Goal: Navigation & Orientation: Find specific page/section

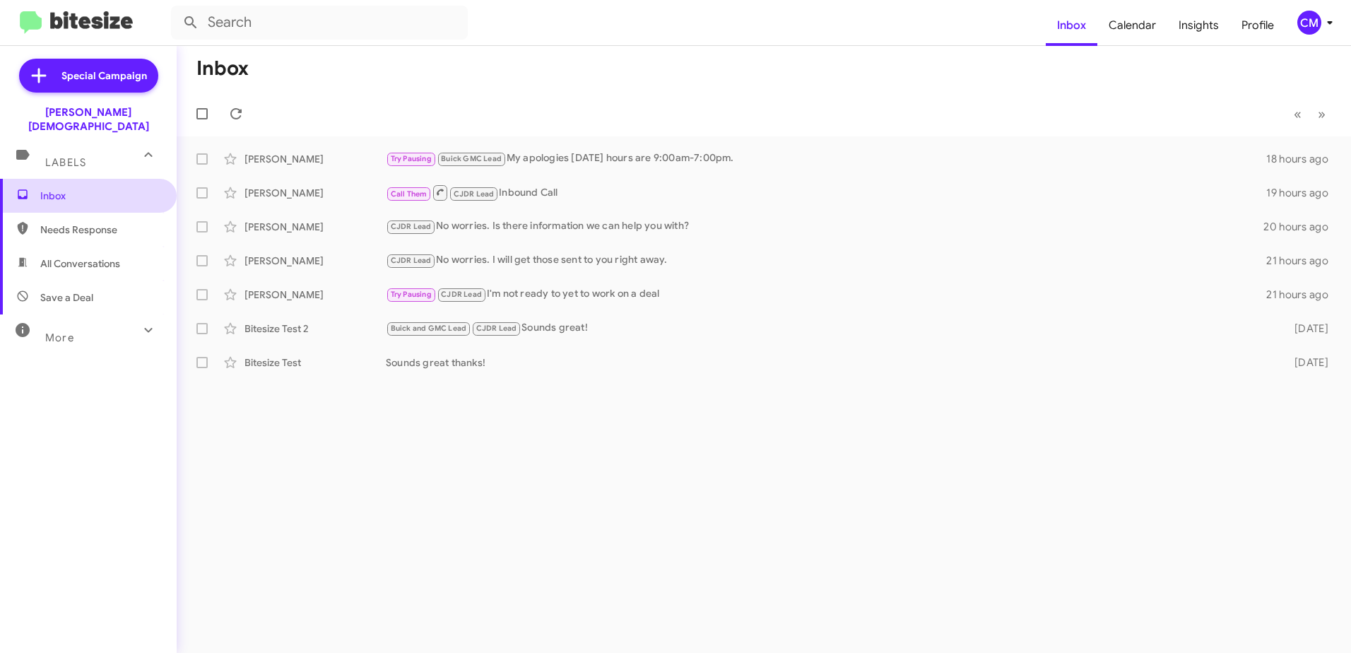
click at [87, 189] on span "Inbox" at bounding box center [100, 196] width 120 height 14
click at [140, 321] on icon at bounding box center [148, 329] width 17 height 17
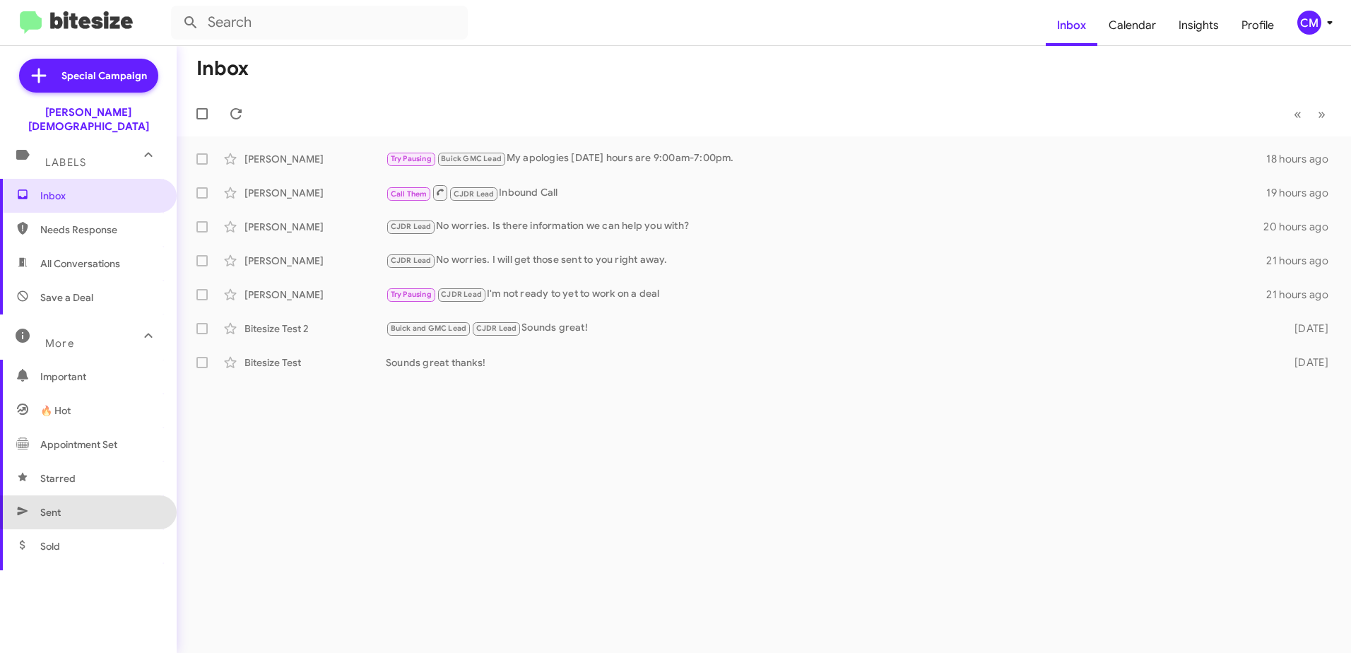
click at [99, 497] on span "Sent" at bounding box center [88, 512] width 177 height 34
type input "in:sent"
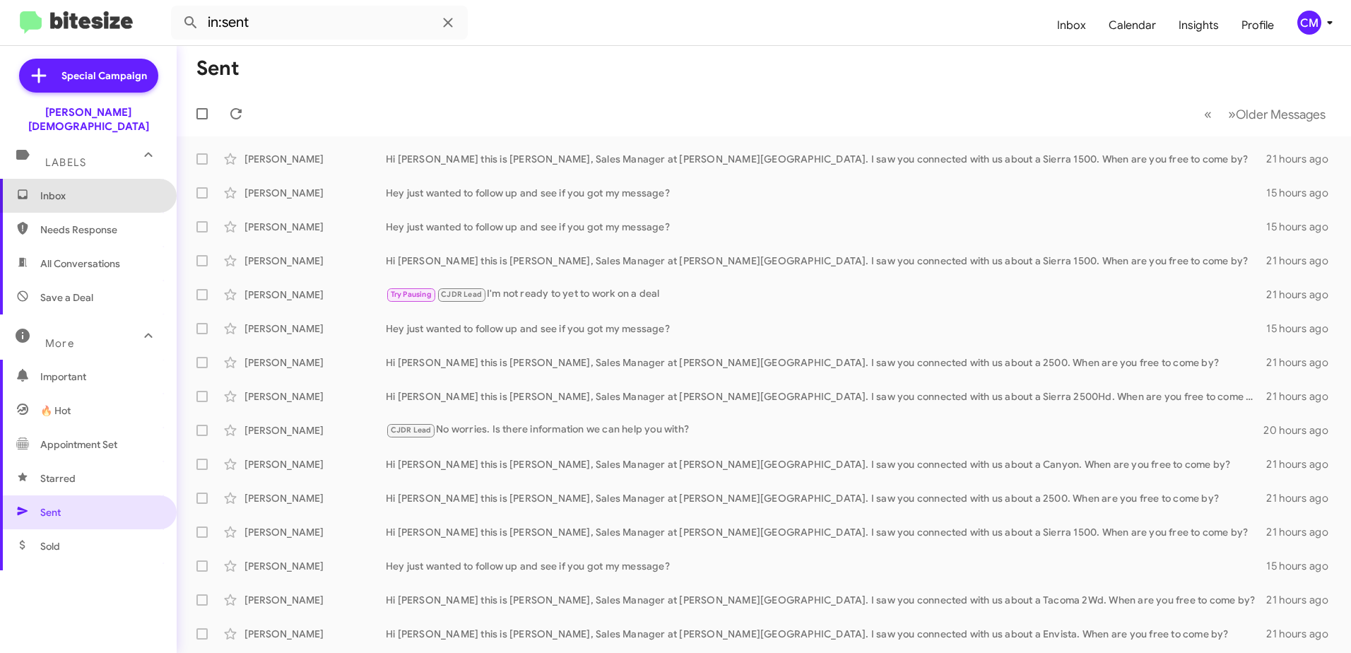
click at [89, 189] on span "Inbox" at bounding box center [100, 196] width 120 height 14
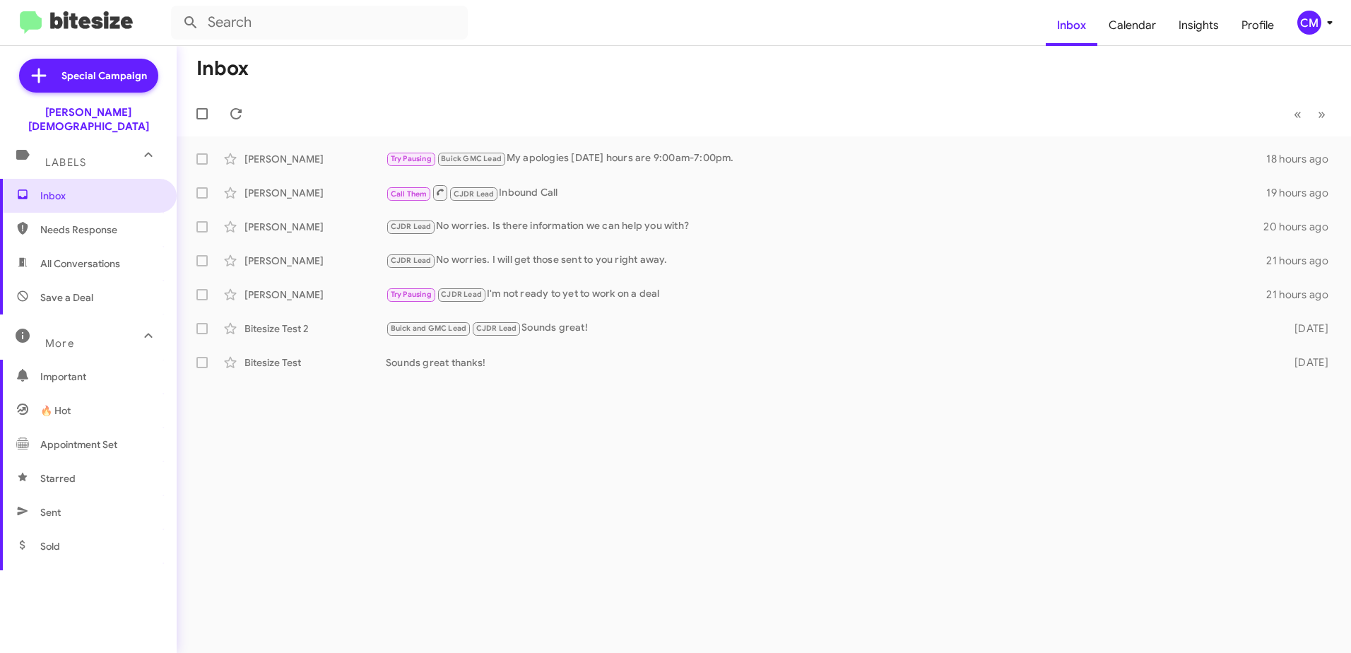
click at [74, 496] on span "Sent" at bounding box center [88, 512] width 177 height 34
type input "in:sent"
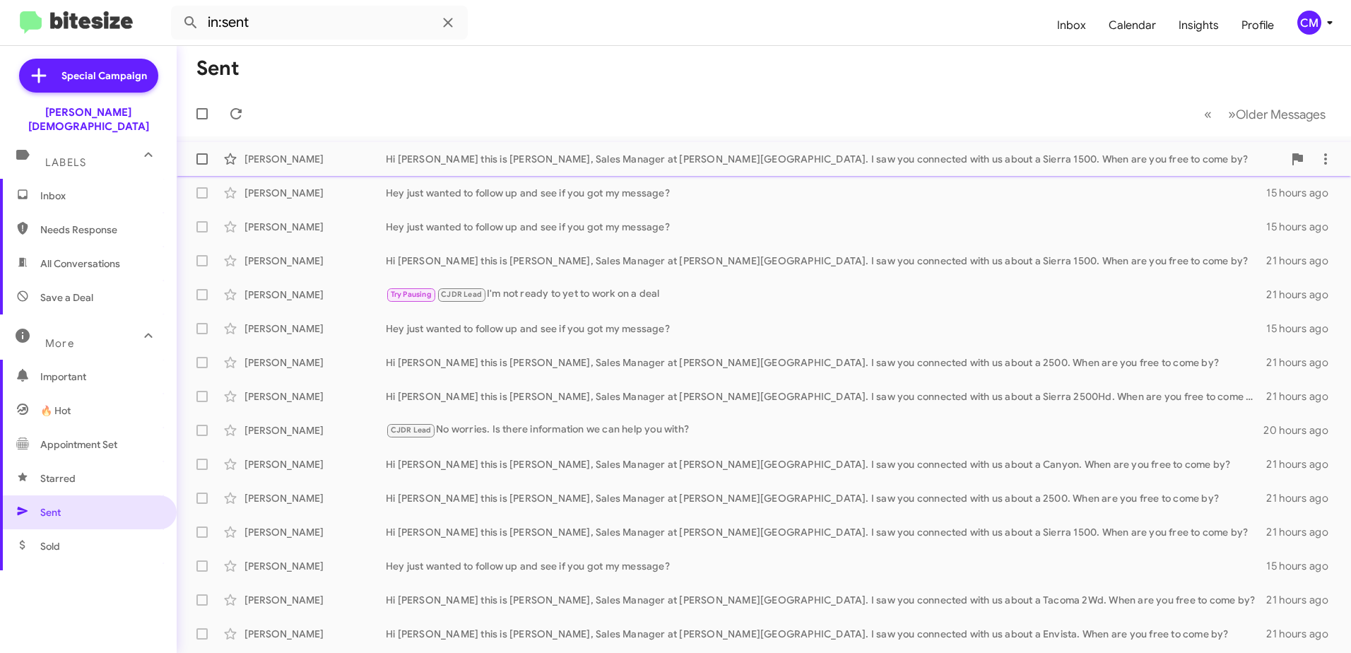
click at [512, 154] on div "Hi [PERSON_NAME] this is [PERSON_NAME], Sales Manager at [PERSON_NAME][GEOGRAPH…" at bounding box center [834, 159] width 897 height 14
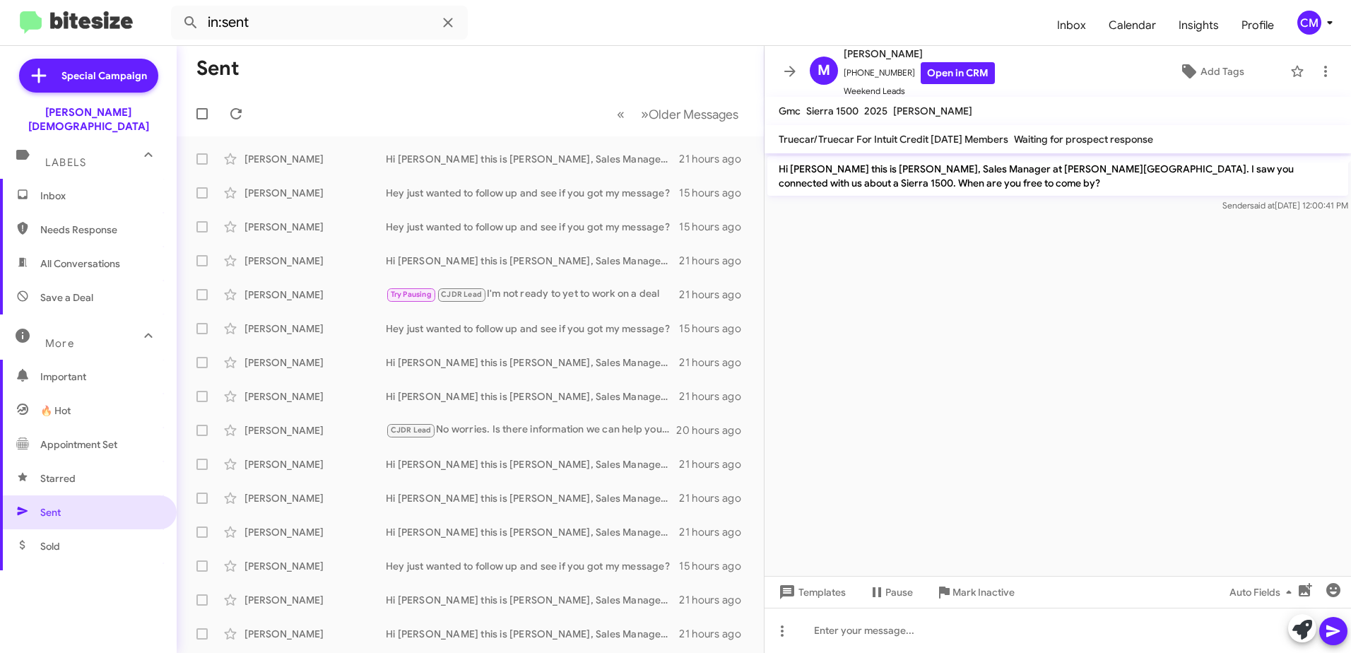
click at [71, 189] on span "Inbox" at bounding box center [100, 196] width 120 height 14
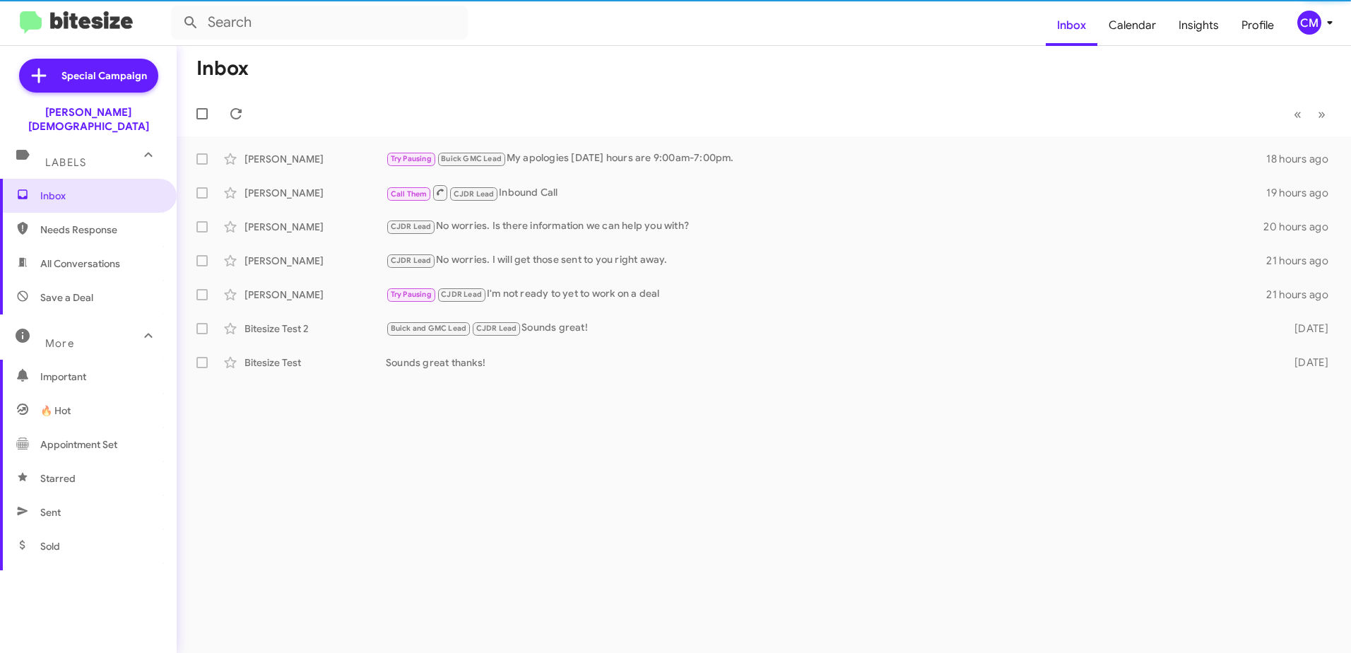
click at [77, 404] on span "🔥 Hot" at bounding box center [88, 411] width 177 height 34
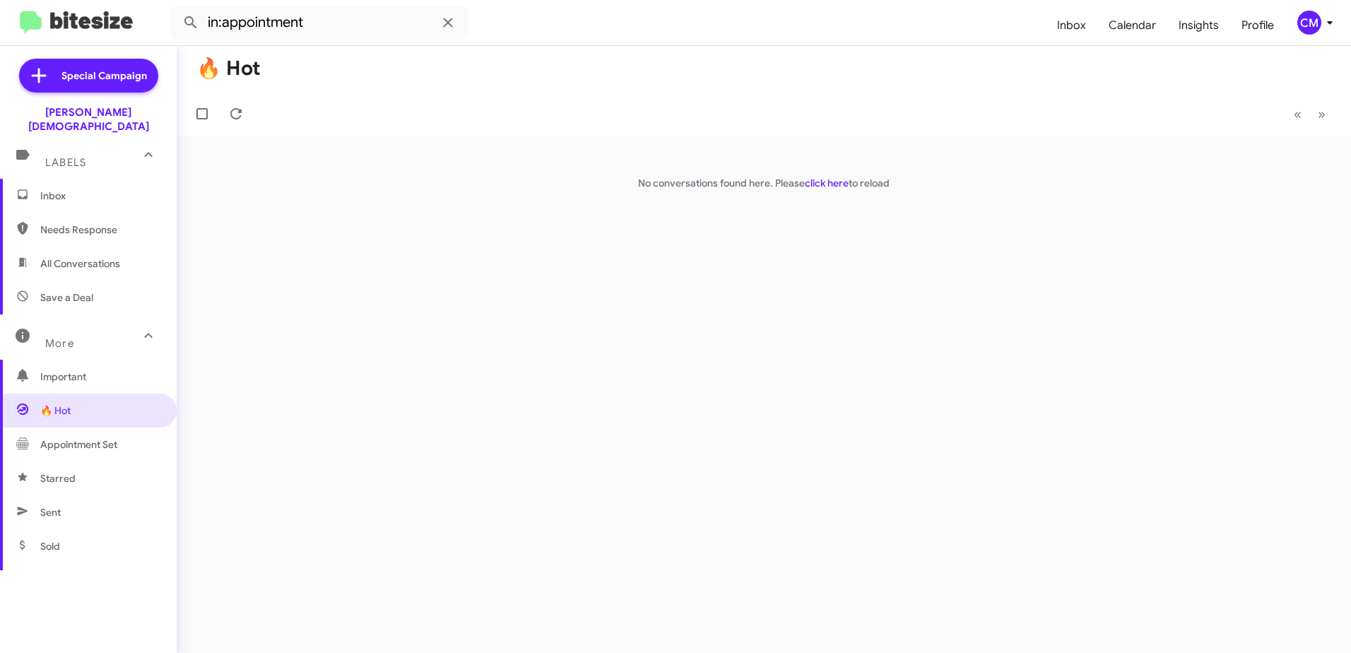
click at [90, 437] on span "Appointment Set" at bounding box center [78, 444] width 77 height 14
type input "in:appointment-set"
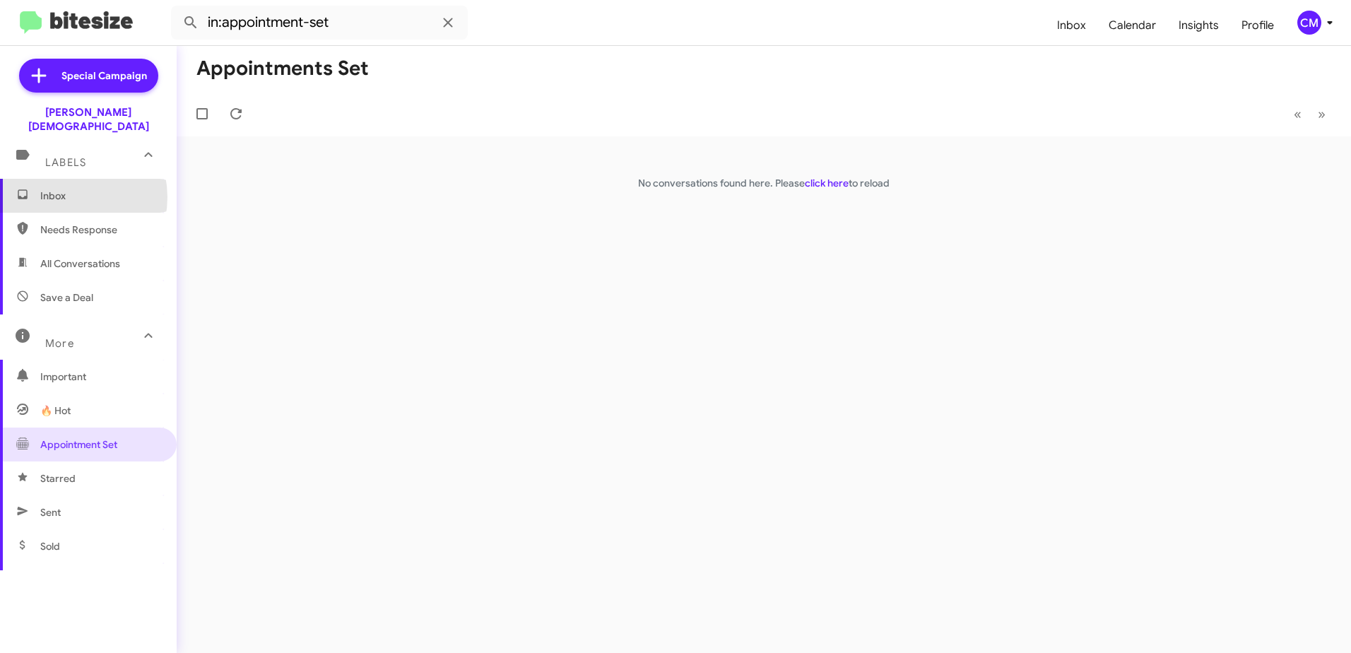
click at [62, 189] on span "Inbox" at bounding box center [100, 196] width 120 height 14
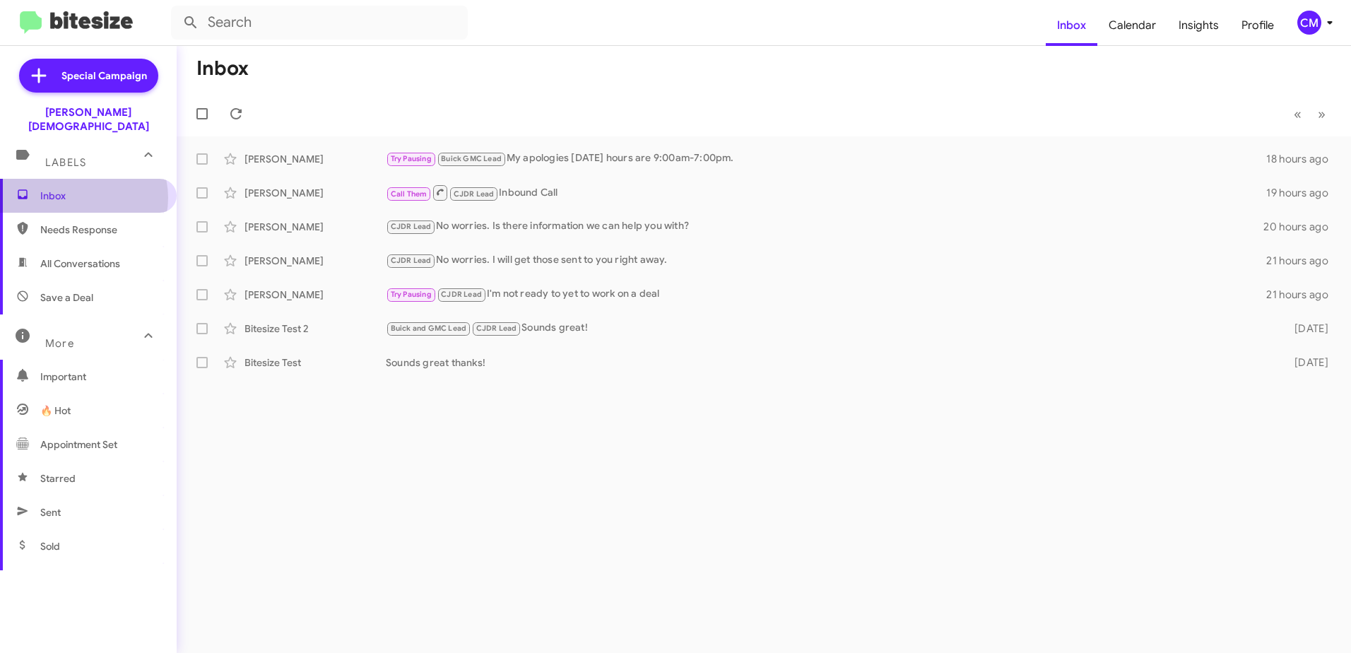
click at [81, 189] on span "Inbox" at bounding box center [100, 196] width 120 height 14
click at [1133, 25] on span "Calendar" at bounding box center [1132, 25] width 70 height 41
